Goal: Navigation & Orientation: Find specific page/section

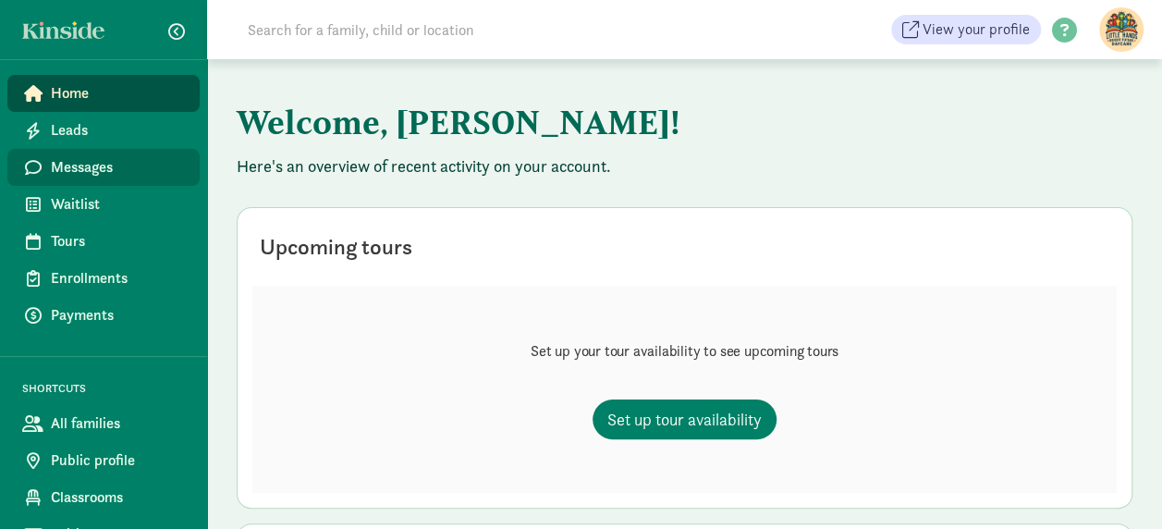
click at [92, 168] on span "Messages" at bounding box center [118, 167] width 134 height 22
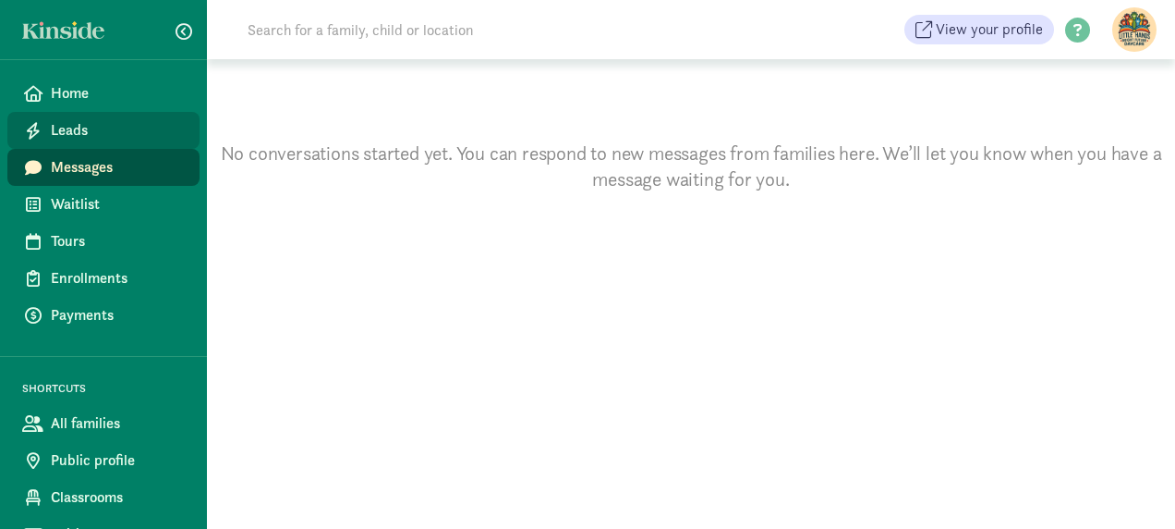
click at [79, 131] on span "Leads" at bounding box center [118, 130] width 134 height 22
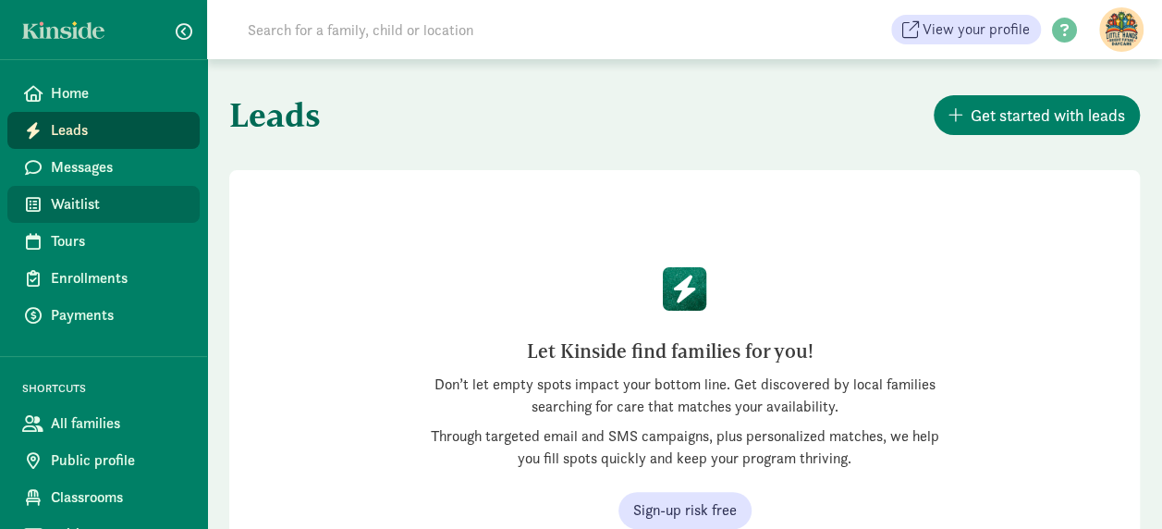
click at [76, 200] on span "Waitlist" at bounding box center [118, 204] width 134 height 22
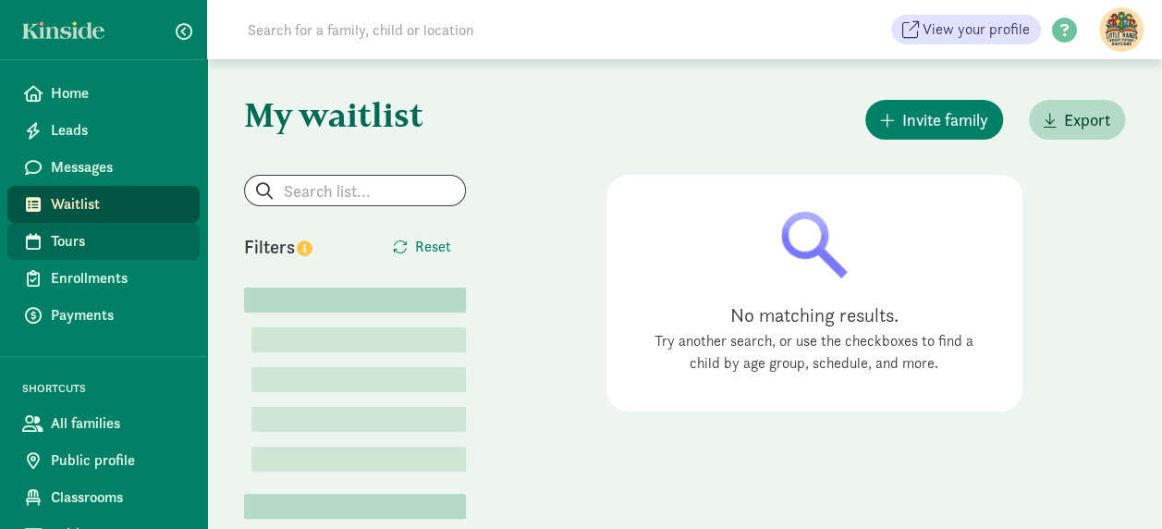
click at [78, 236] on span "Tours" at bounding box center [118, 241] width 134 height 22
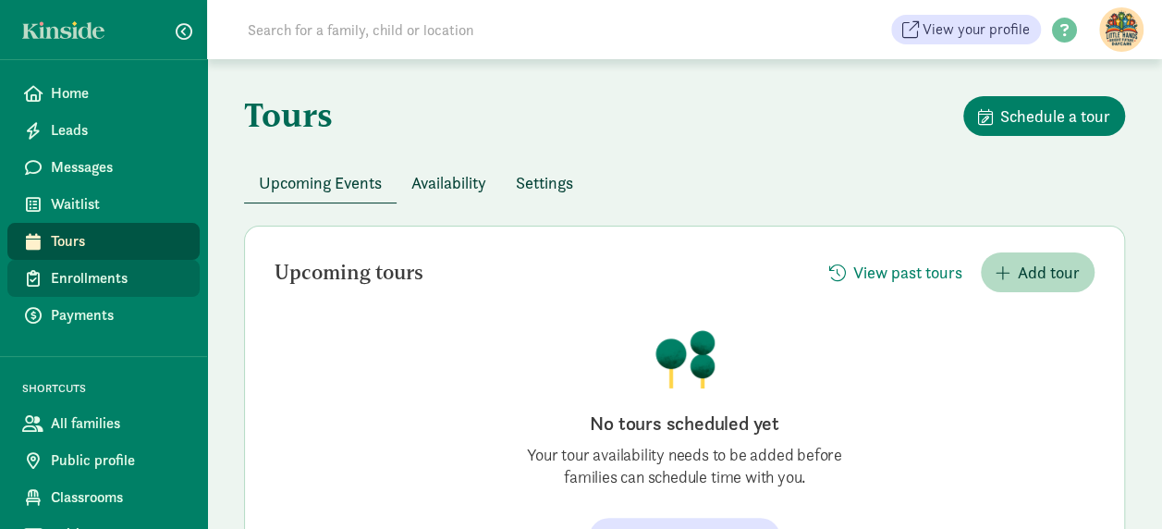
click at [91, 279] on span "Enrollments" at bounding box center [118, 278] width 134 height 22
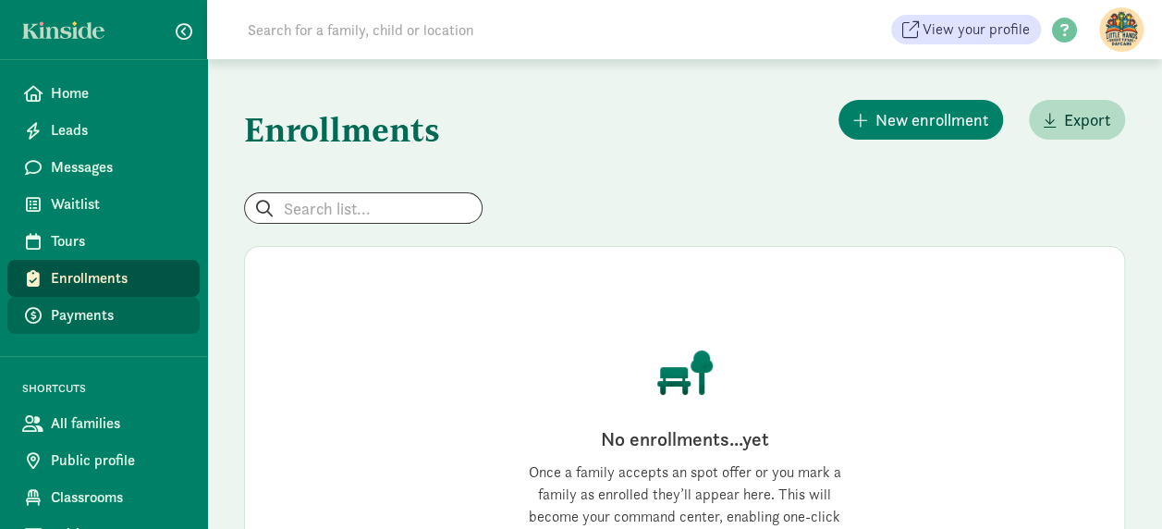
click at [94, 316] on span "Payments" at bounding box center [118, 315] width 134 height 22
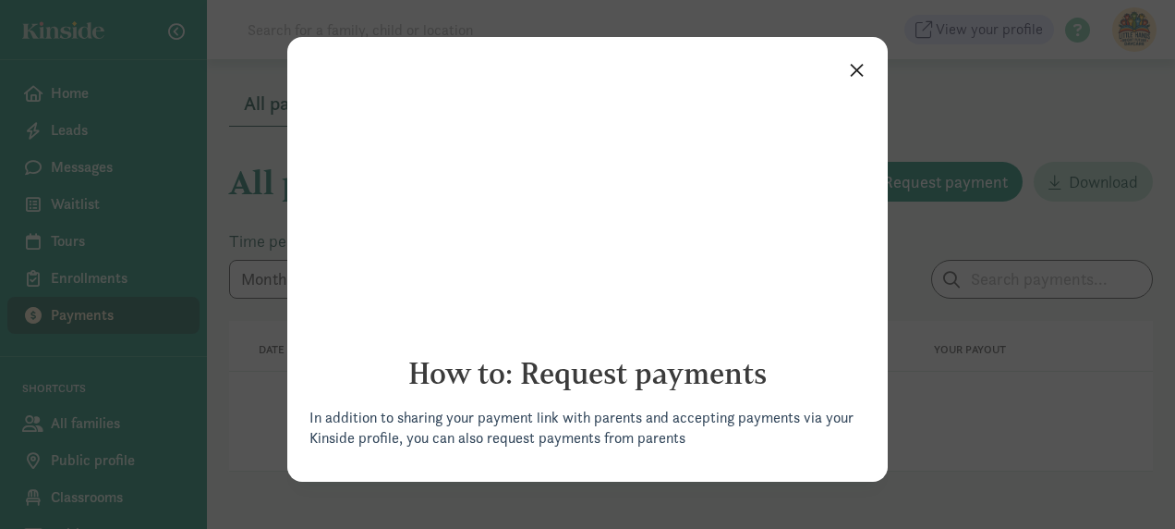
click at [858, 68] on link "×" at bounding box center [857, 68] width 32 height 33
